Goal: Answer question/provide support: Share knowledge or assist other users

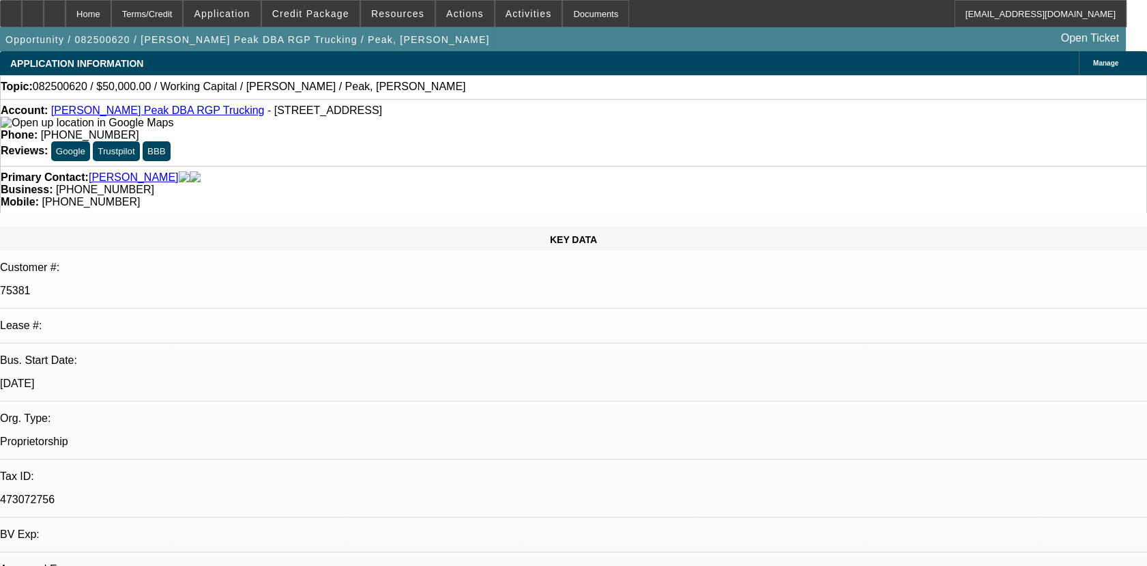
select select "0"
select select "2"
select select "0.1"
select select "1"
select select "2"
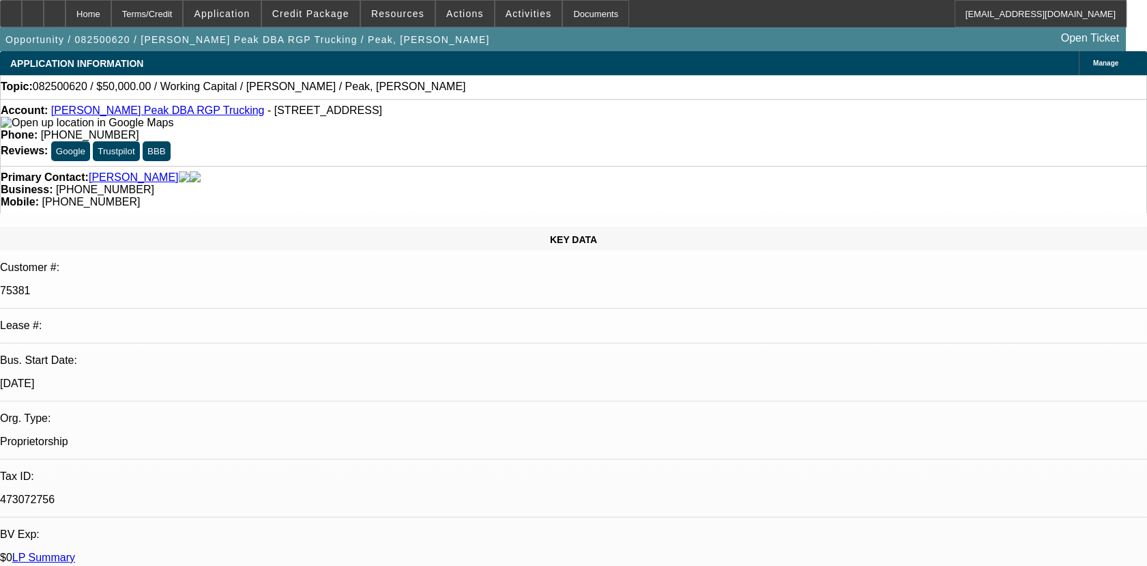
select select "4"
select select "0"
select select "2"
select select "0.1"
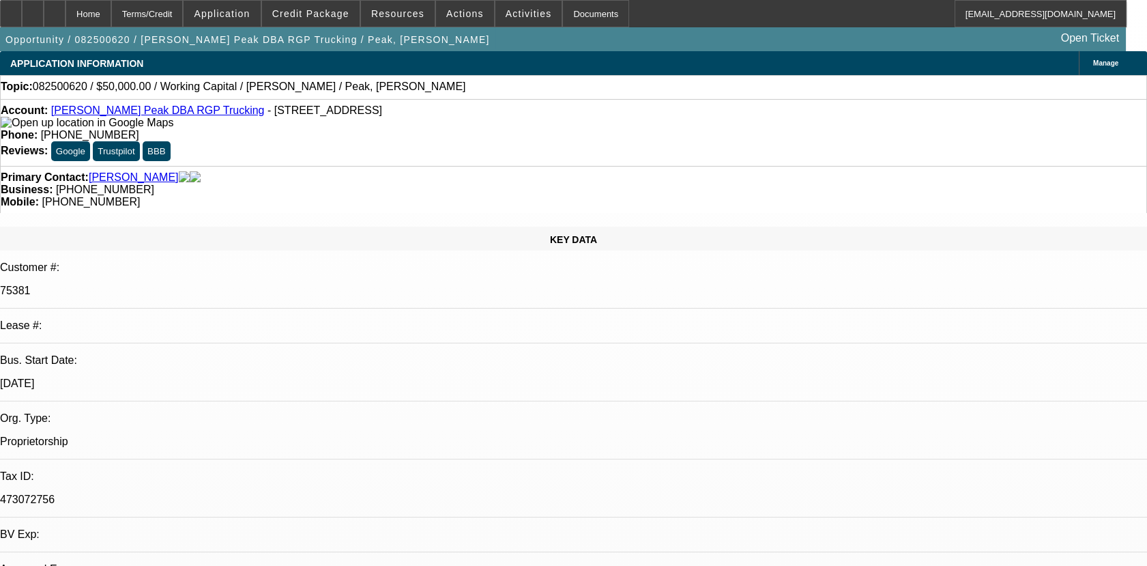
select select "4"
radio input "true"
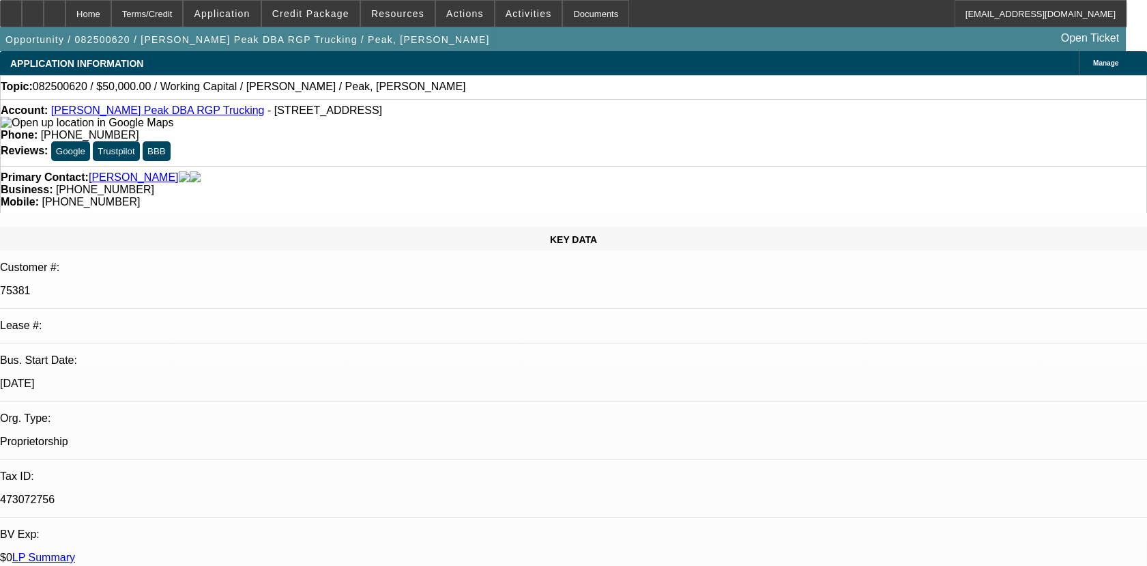
type textarea "01- PAID OFF DEAL PAYMENTS MADE ON TIME, NT DEFAULT WAS ISSUED AND RESOLVED AFT…"
radio input "true"
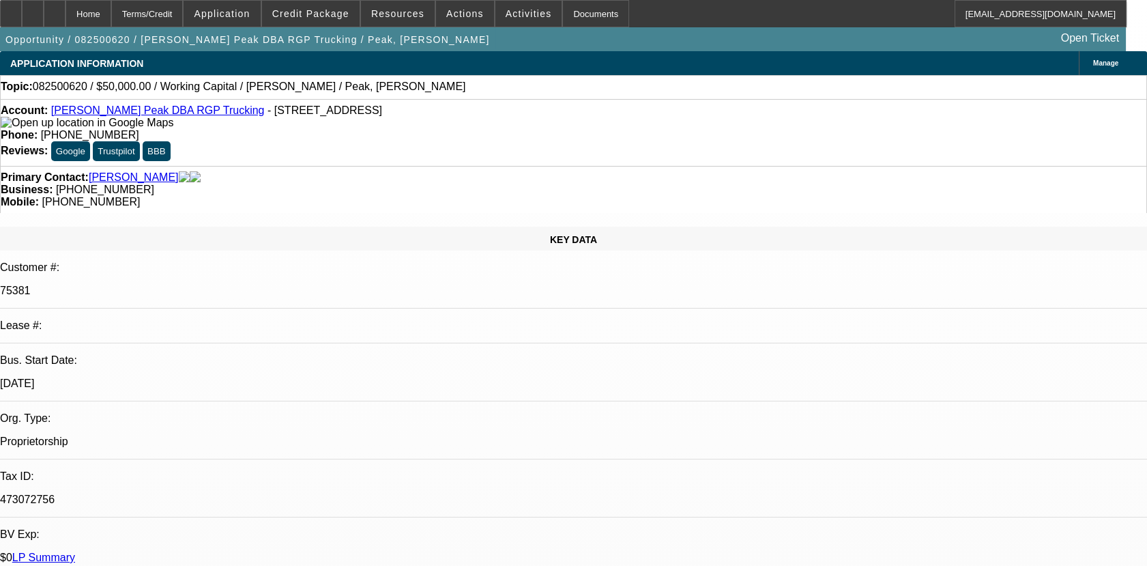
radio input "true"
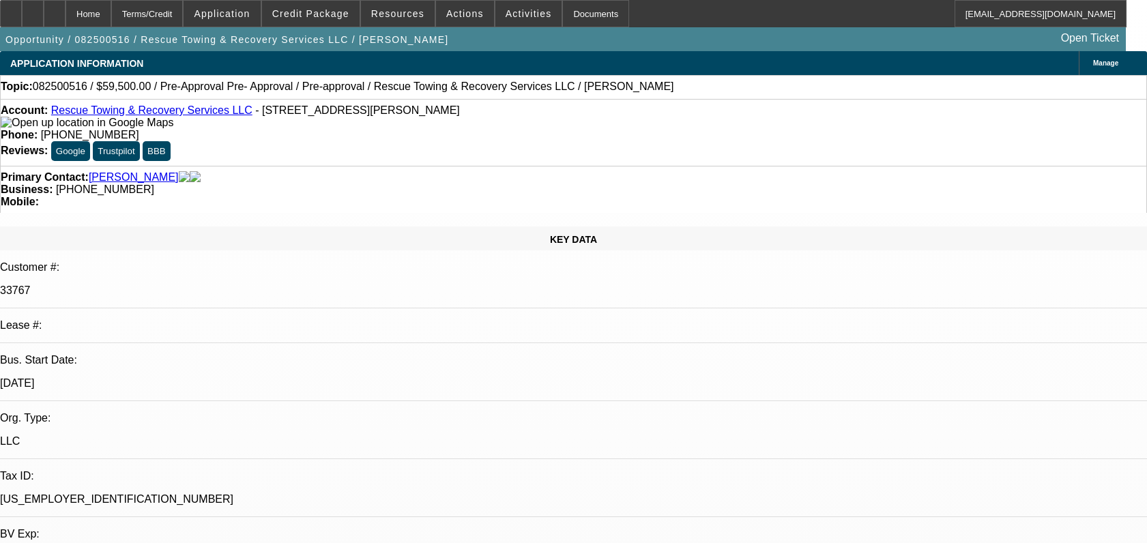
select select "0.15"
select select "2"
select select "0"
select select "6"
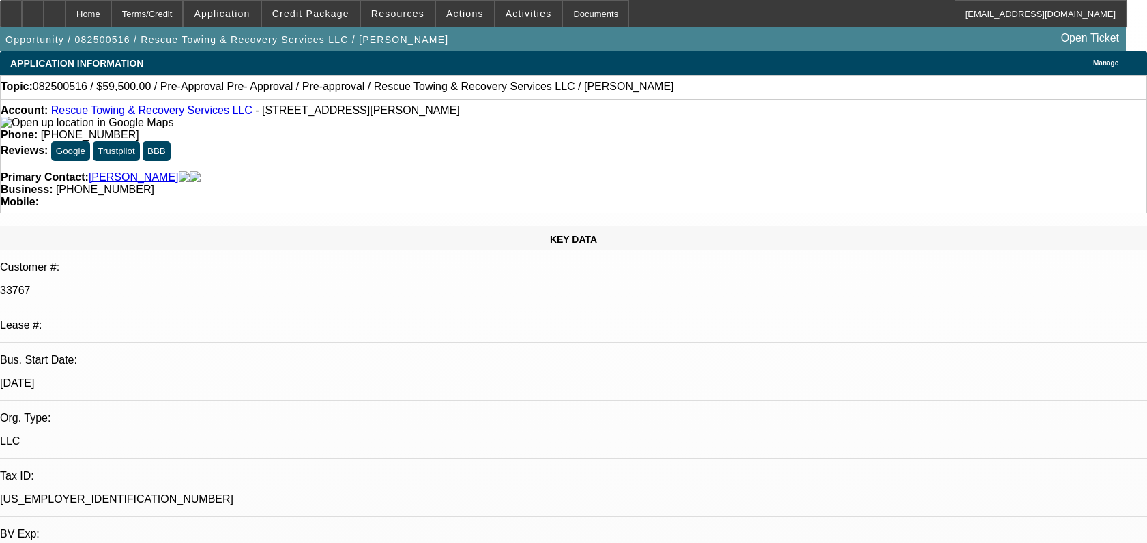
select select "0.15"
select select "2"
select select "0"
select select "6"
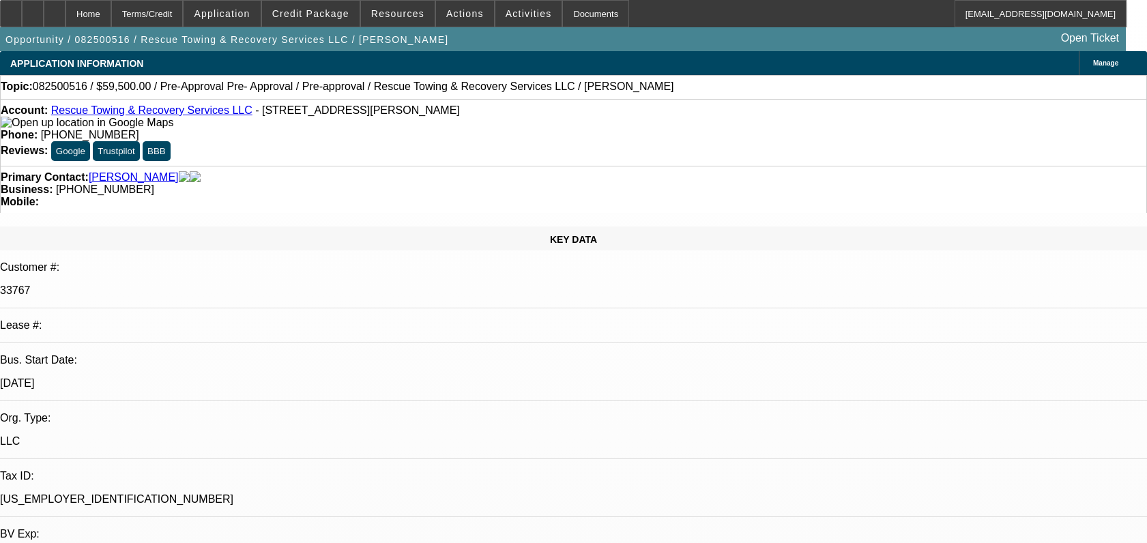
select select "0.15"
select select "2"
select select "0"
select select "6"
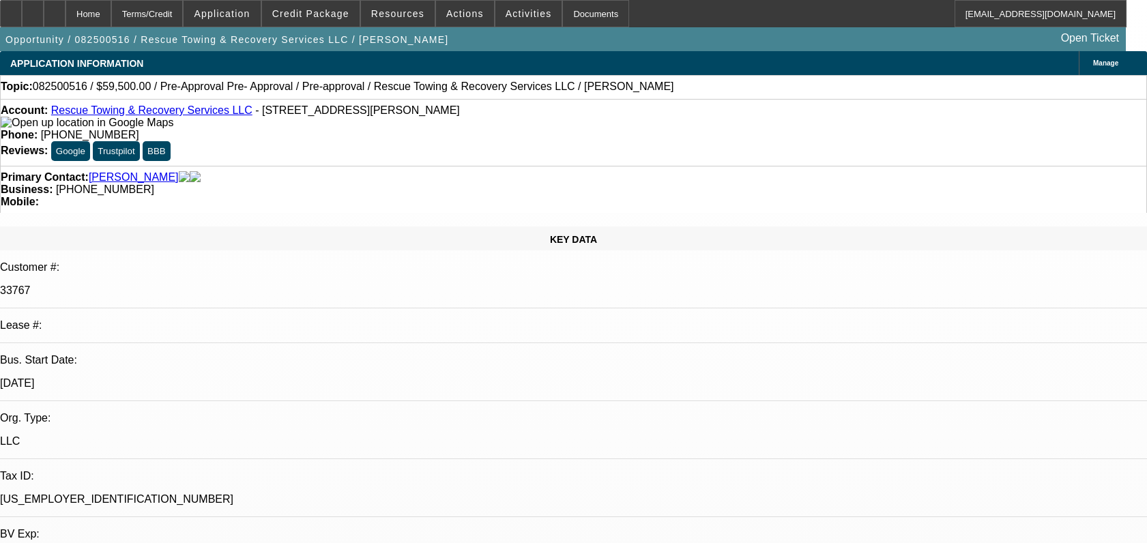
select select "0"
select select "2"
select select "0"
select select "6"
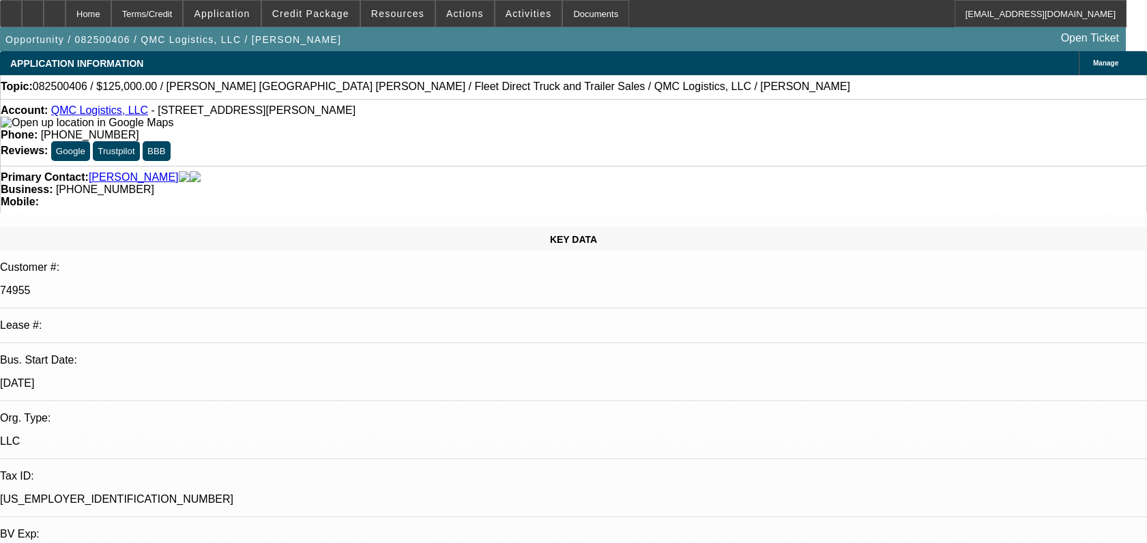
select select "0"
select select "3"
select select "0"
select select "6"
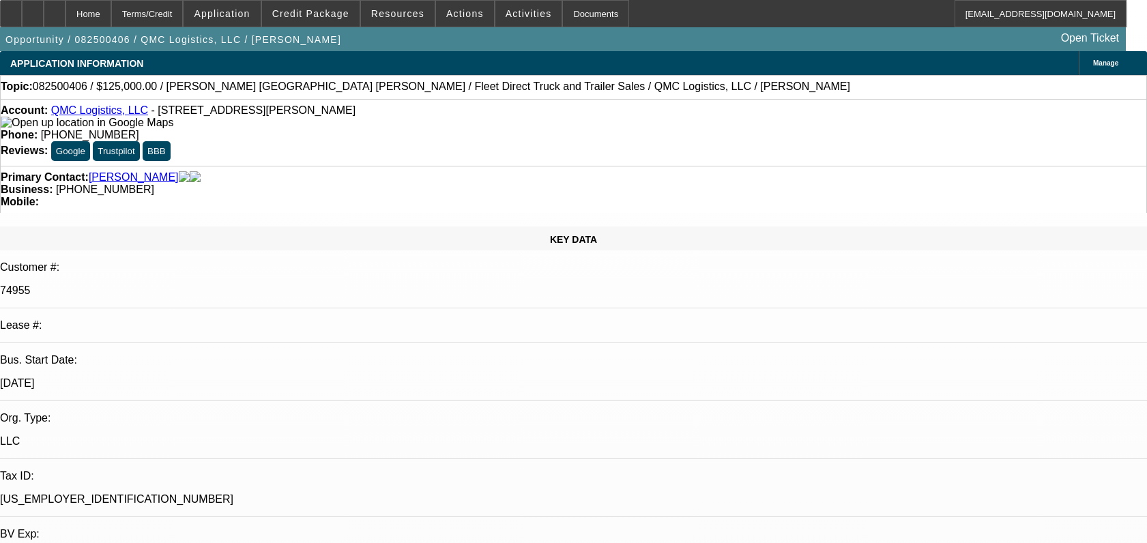
select select "0"
select select "3"
select select "0"
select select "6"
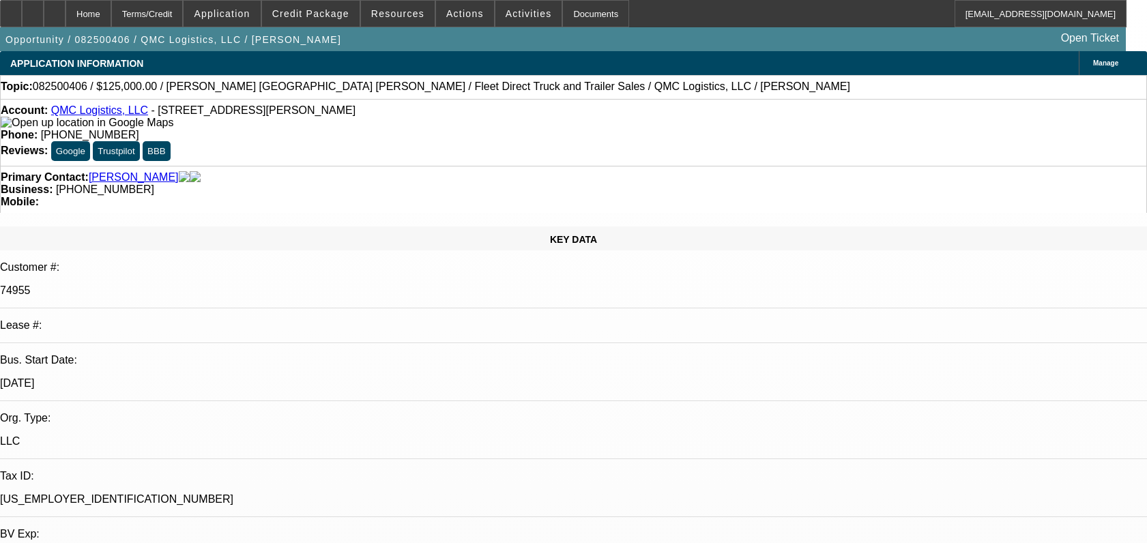
scroll to position [3154, 0]
